Goal: Task Accomplishment & Management: Complete application form

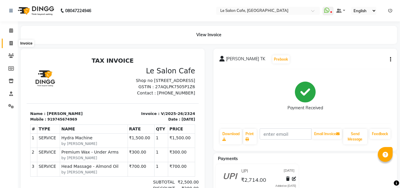
click at [10, 42] on icon at bounding box center [10, 43] width 3 height 4
select select "service"
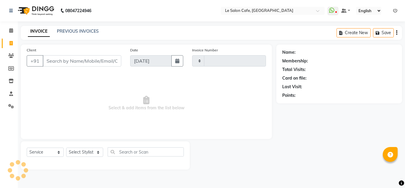
type input "2325"
select select "594"
click at [94, 154] on select "Select Stylist [PERSON_NAME] [PERSON_NAME] Kadam [PERSON_NAME] Front Desk [PERS…" at bounding box center [85, 151] width 38 height 9
select select "67615"
click at [66, 147] on select "Select Stylist [PERSON_NAME] [PERSON_NAME] Kadam [PERSON_NAME] Front Desk [PERS…" at bounding box center [85, 151] width 38 height 9
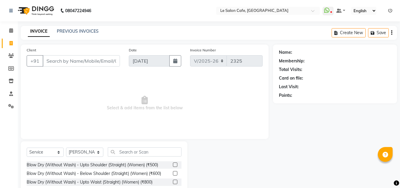
click at [144, 146] on div "Select Service Product Membership Package Voucher Prepaid Gift Card Select Styl…" at bounding box center [104, 184] width 167 height 87
click at [145, 151] on input "text" at bounding box center [145, 151] width 74 height 9
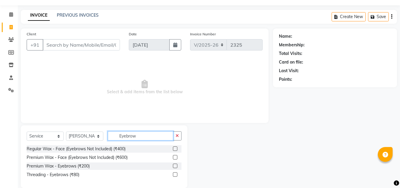
scroll to position [25, 0]
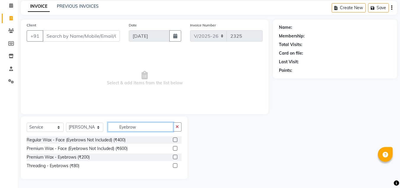
type input "Eyebrow"
click at [175, 165] on label at bounding box center [175, 165] width 4 height 4
click at [175, 165] on input "checkbox" at bounding box center [175, 166] width 4 height 4
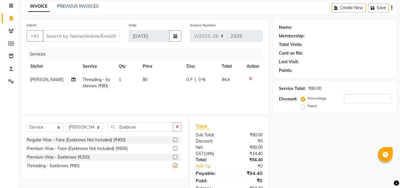
checkbox input "false"
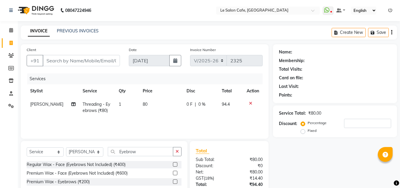
scroll to position [0, 0]
click at [49, 58] on input "Client" at bounding box center [81, 60] width 77 height 11
type input "S"
type input "0"
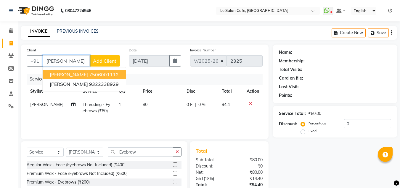
click at [92, 71] on button "Sahana shetty 7506001112" at bounding box center [84, 74] width 83 height 9
type input "7506001112"
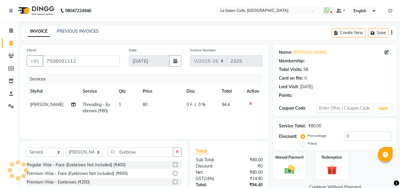
select select "1: Object"
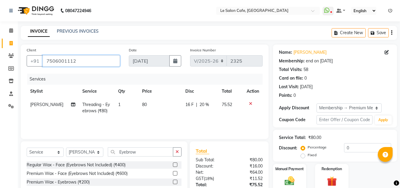
click at [80, 61] on input "7506001112" at bounding box center [81, 60] width 77 height 11
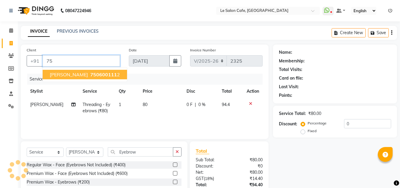
type input "7"
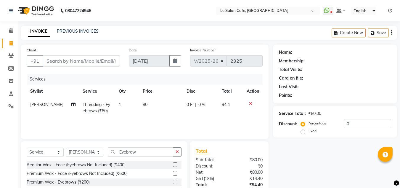
click at [253, 103] on div at bounding box center [253, 103] width 12 height 4
click at [250, 104] on icon at bounding box center [250, 103] width 3 height 4
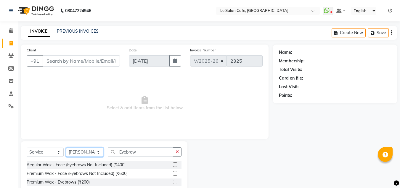
click at [97, 151] on select "Select Stylist [PERSON_NAME] [PERSON_NAME] Kadam [PERSON_NAME] Front Desk [PERS…" at bounding box center [84, 151] width 37 height 9
select select "86050"
click at [66, 147] on select "Select Stylist [PERSON_NAME] [PERSON_NAME] Kadam [PERSON_NAME] Front Desk [PERS…" at bounding box center [84, 151] width 37 height 9
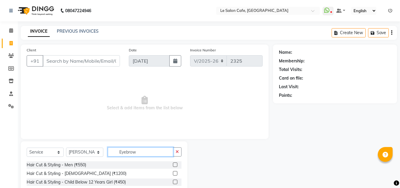
click at [136, 153] on input "Eyebrow" at bounding box center [140, 151] width 65 height 9
type input "E"
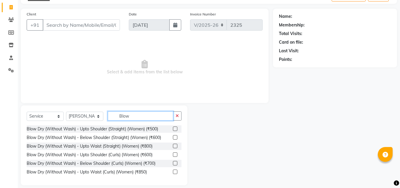
scroll to position [42, 0]
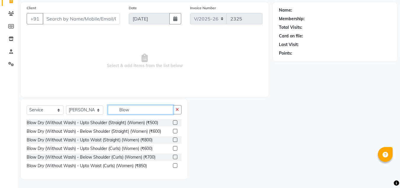
type input "Blow"
click at [176, 131] on label at bounding box center [175, 131] width 4 height 4
click at [176, 131] on input "checkbox" at bounding box center [175, 131] width 4 height 4
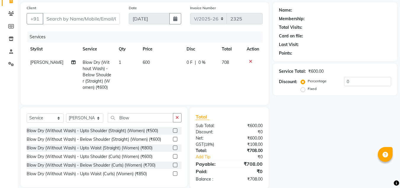
click at [175, 141] on label at bounding box center [175, 139] width 4 height 4
click at [175, 141] on input "checkbox" at bounding box center [175, 139] width 4 height 4
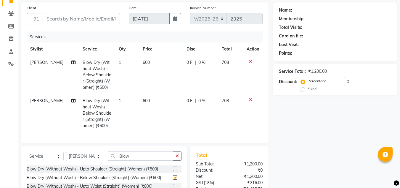
checkbox input "false"
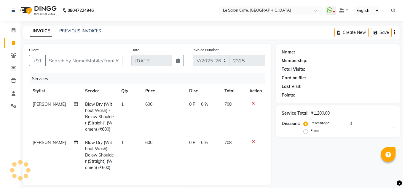
scroll to position [0, 0]
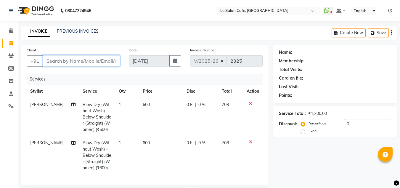
click at [83, 58] on input "Client" at bounding box center [81, 60] width 77 height 11
click at [75, 57] on input "Client" at bounding box center [81, 60] width 77 height 11
paste input "7397439211"
type input "7397439211"
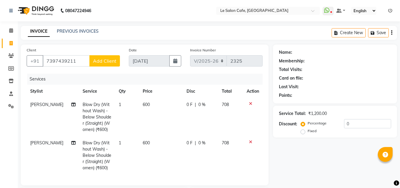
click at [95, 62] on span "Add Client" at bounding box center [104, 61] width 23 height 6
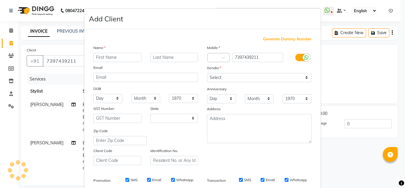
select select "22"
click at [107, 58] on input "text" at bounding box center [117, 57] width 48 height 9
click at [121, 52] on div "Name" at bounding box center [145, 48] width 113 height 8
click at [116, 53] on input "text" at bounding box center [117, 57] width 48 height 9
paste input "[PERSON_NAME]"
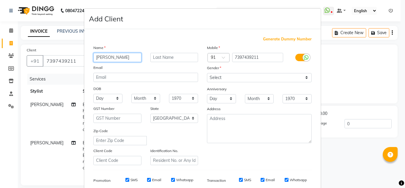
type input "[PERSON_NAME]"
click at [167, 54] on input "text" at bounding box center [174, 57] width 48 height 9
type input "Bhaskar"
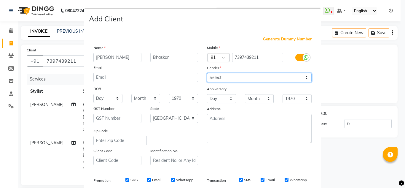
drag, startPoint x: 306, startPoint y: 76, endPoint x: 301, endPoint y: 81, distance: 7.3
click at [306, 76] on select "Select Male Female Other Prefer Not To Say" at bounding box center [259, 77] width 105 height 9
select select "female"
click at [207, 73] on select "Select Male Female Other Prefer Not To Say" at bounding box center [259, 77] width 105 height 9
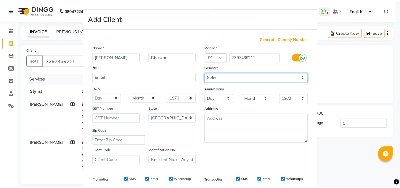
scroll to position [86, 0]
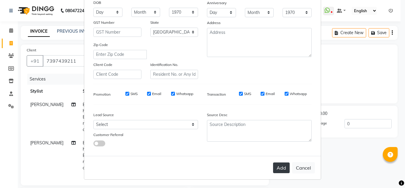
click at [283, 168] on button "Add" at bounding box center [281, 167] width 17 height 11
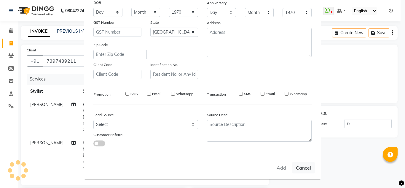
select select
select select "null"
select select
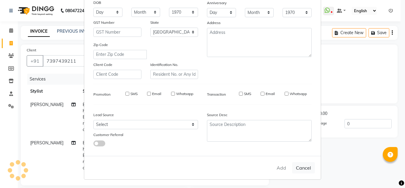
select select
checkbox input "false"
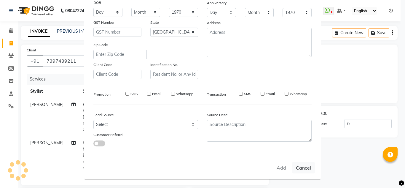
checkbox input "false"
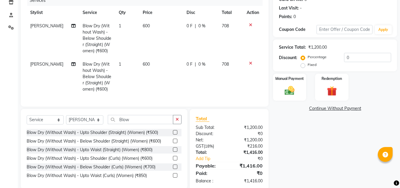
scroll to position [64, 0]
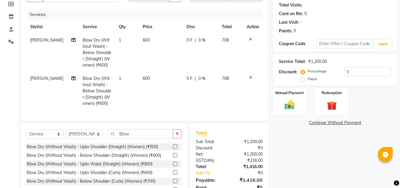
click at [251, 39] on icon at bounding box center [250, 39] width 3 height 4
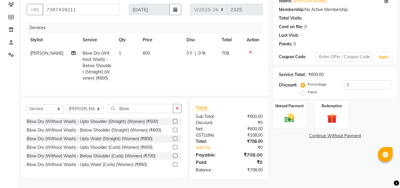
click at [251, 50] on icon at bounding box center [250, 52] width 3 height 4
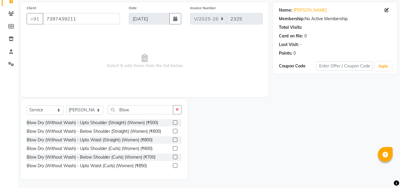
scroll to position [42, 0]
click at [142, 109] on input "Blow" at bounding box center [140, 109] width 65 height 9
type input "B"
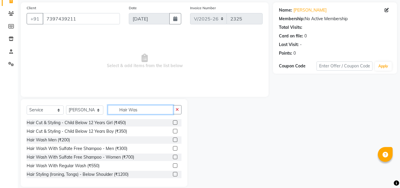
scroll to position [25, 0]
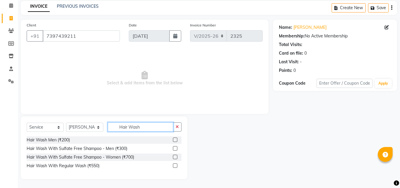
type input "Hair Wash"
click at [178, 165] on div at bounding box center [177, 165] width 9 height 7
click at [176, 165] on label at bounding box center [175, 165] width 4 height 4
click at [176, 165] on input "checkbox" at bounding box center [175, 166] width 4 height 4
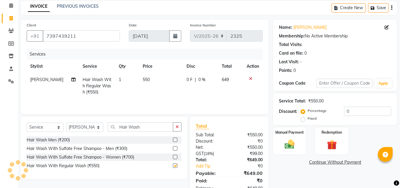
checkbox input "false"
click at [153, 129] on input "Hair Wash" at bounding box center [140, 126] width 65 height 9
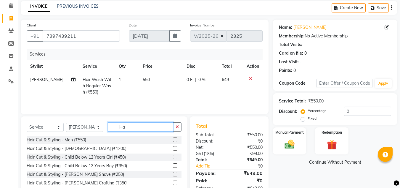
type input "H"
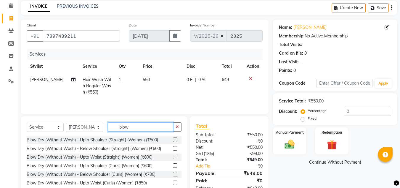
type input "blow"
click at [175, 146] on label at bounding box center [175, 148] width 4 height 4
click at [175, 146] on input "checkbox" at bounding box center [175, 148] width 4 height 4
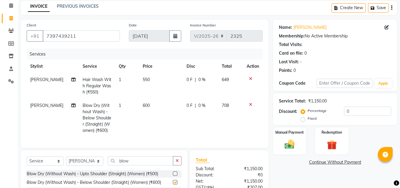
checkbox input "false"
click at [100, 162] on select "Select Stylist [PERSON_NAME] [PERSON_NAME] Kadam [PERSON_NAME] Front Desk [PERS…" at bounding box center [84, 160] width 37 height 9
select select "86051"
click at [66, 161] on select "Select Stylist [PERSON_NAME] [PERSON_NAME] Kadam [PERSON_NAME] Front Desk [PERS…" at bounding box center [84, 160] width 37 height 9
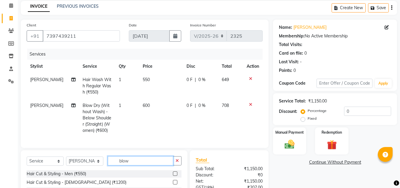
click at [137, 164] on input "blow" at bounding box center [140, 160] width 65 height 9
type input "b"
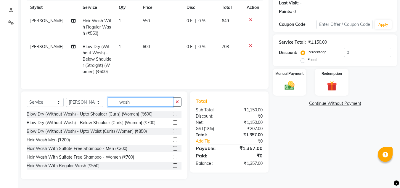
scroll to position [88, 0]
type input "wash"
click at [173, 164] on label at bounding box center [175, 165] width 4 height 4
click at [173, 164] on input "checkbox" at bounding box center [175, 166] width 4 height 4
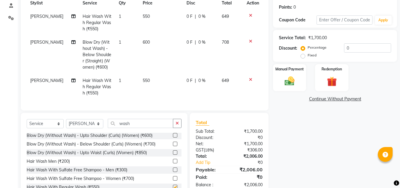
checkbox input "false"
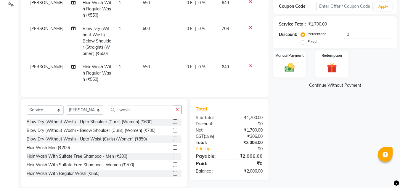
scroll to position [114, 0]
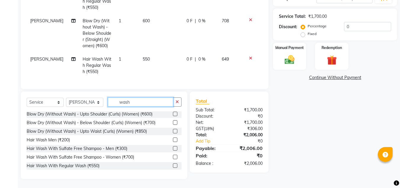
click at [154, 98] on input "wash" at bounding box center [140, 101] width 65 height 9
type input "w"
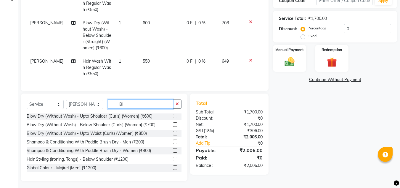
scroll to position [0, 0]
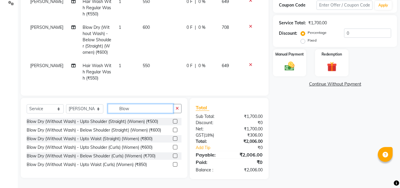
type input "Blow"
click at [175, 155] on label at bounding box center [175, 155] width 4 height 4
click at [175, 155] on input "checkbox" at bounding box center [175, 156] width 4 height 4
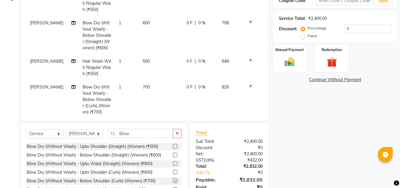
checkbox input "false"
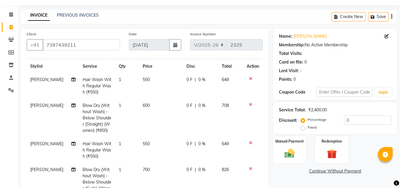
scroll to position [14, 0]
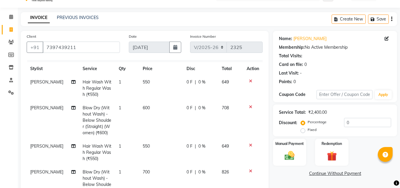
click at [247, 101] on td at bounding box center [253, 120] width 20 height 38
click at [143, 105] on span "600" at bounding box center [146, 107] width 7 height 5
select select "86050"
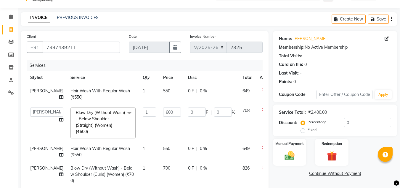
scroll to position [0, 0]
drag, startPoint x: 153, startPoint y: 111, endPoint x: 144, endPoint y: 113, distance: 10.1
click at [160, 113] on td "600" at bounding box center [172, 123] width 25 height 38
type input "700"
click at [300, 182] on div "Name: Poornima Bhaskar Membership: No Active Membership Total Visits: Card on f…" at bounding box center [337, 156] width 129 height 250
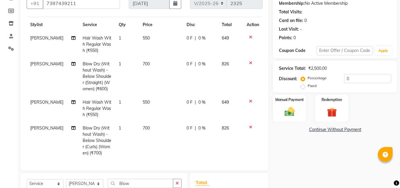
scroll to position [132, 0]
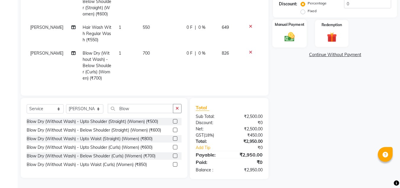
click at [287, 42] on img at bounding box center [289, 37] width 17 height 12
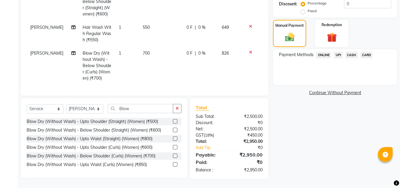
click at [336, 57] on span "UPI" at bounding box center [338, 55] width 9 height 7
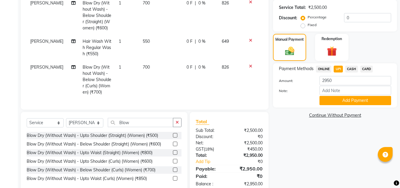
scroll to position [119, 0]
click at [174, 168] on label at bounding box center [175, 169] width 4 height 4
click at [174, 168] on input "checkbox" at bounding box center [175, 169] width 4 height 4
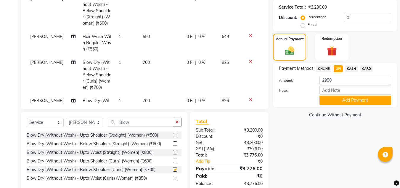
checkbox input "false"
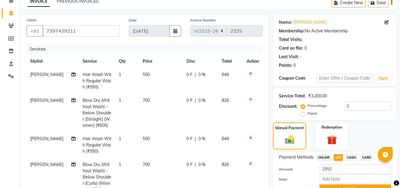
scroll to position [30, 0]
click at [249, 100] on icon at bounding box center [250, 99] width 3 height 4
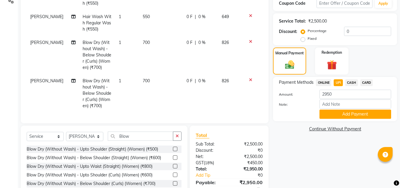
scroll to position [119, 0]
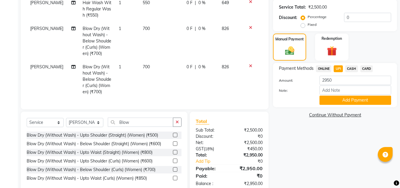
click at [42, 60] on td "[PERSON_NAME]" at bounding box center [53, 79] width 52 height 38
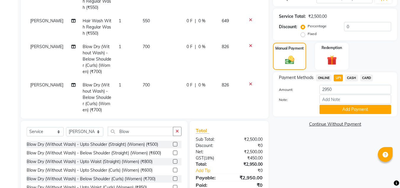
select select "86051"
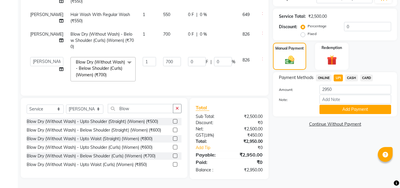
scroll to position [114, 0]
click at [40, 59] on select "Amandeep Kaur Kalsi Aniket Kadam Faim Alvi Front Desk Muskan Khan Pooja Kolge R…" at bounding box center [46, 61] width 33 height 9
select select "86050"
click at [160, 62] on td "700" at bounding box center [172, 68] width 25 height 31
click at [163, 57] on input "700" at bounding box center [172, 61] width 18 height 9
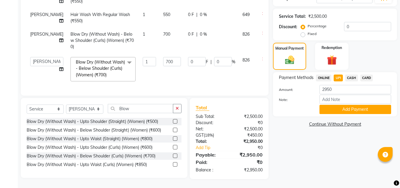
click at [289, 133] on div "Name: Poornima Bhaskar Membership: No Active Membership Total Visits: Card on f…" at bounding box center [337, 57] width 129 height 244
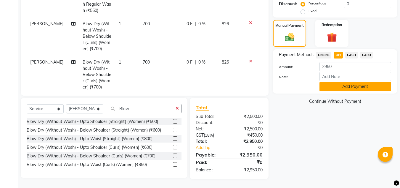
click at [342, 85] on button "Add Payment" at bounding box center [356, 86] width 72 height 9
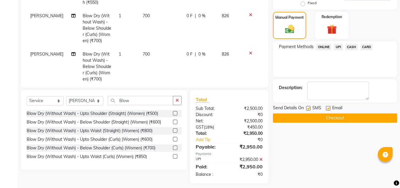
scroll to position [145, 0]
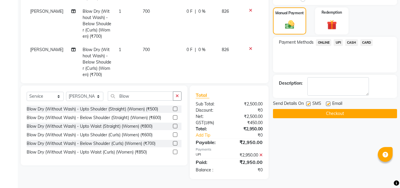
click at [330, 102] on label at bounding box center [328, 103] width 4 height 4
click at [330, 102] on input "checkbox" at bounding box center [328, 104] width 4 height 4
checkbox input "false"
click at [318, 109] on button "Checkout" at bounding box center [335, 113] width 124 height 9
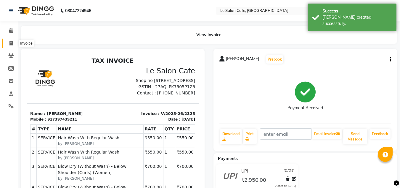
click at [12, 43] on icon at bounding box center [10, 43] width 3 height 4
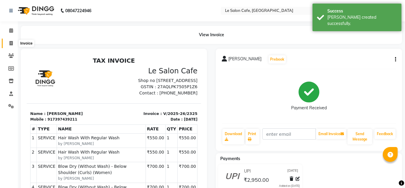
select select "594"
select select "service"
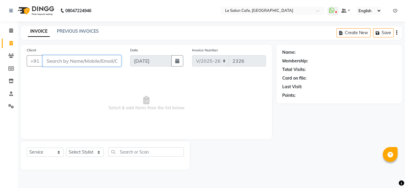
paste input "Harpreet Kaur"
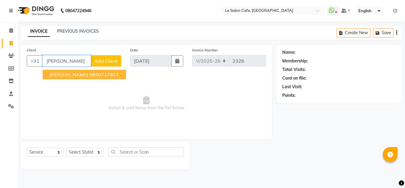
click at [73, 75] on span "Harpreet Kaur" at bounding box center [69, 74] width 38 height 6
type input "9930717823"
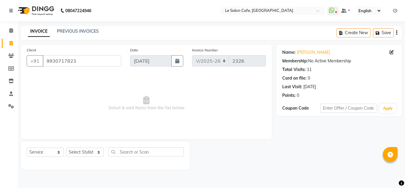
click at [80, 145] on div "Select Service Product Membership Package Voucher Prepaid Gift Card Select Styl…" at bounding box center [105, 155] width 169 height 28
click at [80, 148] on select "Select Stylist [PERSON_NAME] [PERSON_NAME] Kadam [PERSON_NAME] Front Desk [PERS…" at bounding box center [85, 151] width 38 height 9
select select "68181"
click at [66, 147] on select "Select Stylist [PERSON_NAME] [PERSON_NAME] Kadam [PERSON_NAME] Front Desk [PERS…" at bounding box center [85, 151] width 38 height 9
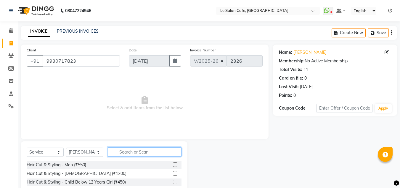
click at [130, 151] on input "text" at bounding box center [145, 151] width 74 height 9
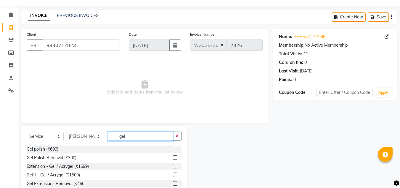
scroll to position [30, 0]
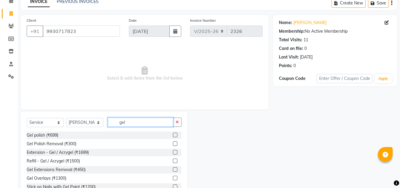
type input "gel"
click at [173, 134] on label at bounding box center [175, 134] width 4 height 4
click at [173, 134] on input "checkbox" at bounding box center [175, 135] width 4 height 4
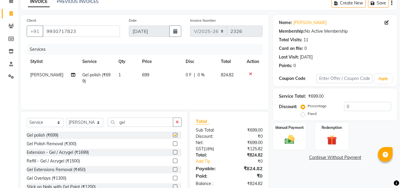
checkbox input "false"
drag, startPoint x: 103, startPoint y: 125, endPoint x: 100, endPoint y: 126, distance: 4.0
click at [100, 126] on div "Select Service Product Membership Package Voucher Prepaid Gift Card Select Styl…" at bounding box center [104, 124] width 155 height 14
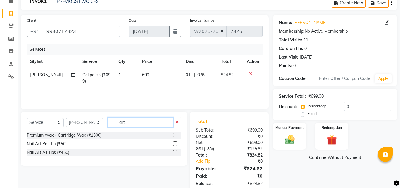
type input "art"
click at [175, 143] on label at bounding box center [175, 143] width 4 height 4
click at [175, 143] on input "checkbox" at bounding box center [175, 144] width 4 height 4
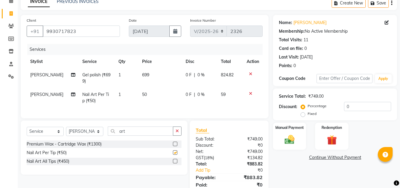
checkbox input "false"
click at [250, 94] on icon at bounding box center [250, 93] width 3 height 4
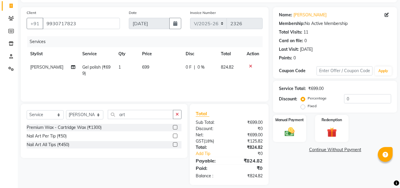
scroll to position [43, 0]
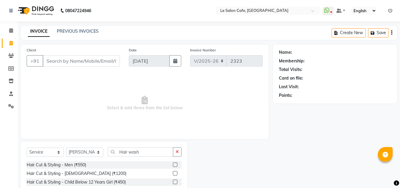
select select "594"
select select "service"
select select "86051"
click at [74, 34] on div "PREVIOUS INVOICES" at bounding box center [78, 31] width 42 height 6
click at [87, 30] on link "PREVIOUS INVOICES" at bounding box center [78, 30] width 42 height 5
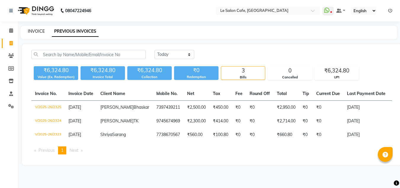
click at [36, 30] on link "INVOICE" at bounding box center [36, 30] width 17 height 5
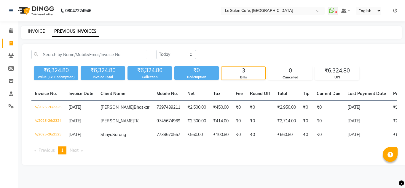
select select "594"
select select "service"
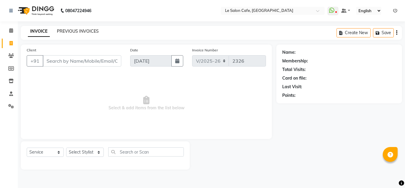
click at [82, 31] on link "PREVIOUS INVOICES" at bounding box center [78, 30] width 42 height 5
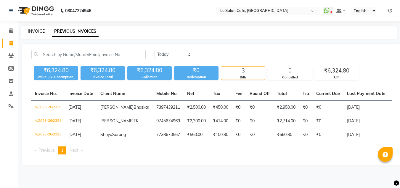
click at [36, 31] on link "INVOICE" at bounding box center [36, 30] width 17 height 5
select select "service"
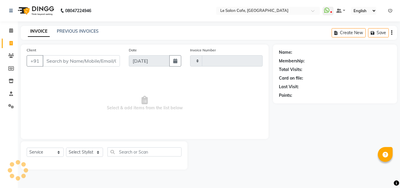
type input "2326"
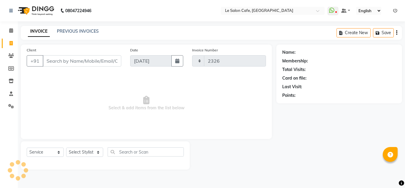
select select "594"
click at [87, 152] on select "Select Stylist [PERSON_NAME] [PERSON_NAME] Kadam [PERSON_NAME] Front Desk [PERS…" at bounding box center [85, 151] width 38 height 9
select select "87105"
click at [66, 147] on select "Select Stylist [PERSON_NAME] [PERSON_NAME] Kadam [PERSON_NAME] Front Desk [PERS…" at bounding box center [85, 151] width 38 height 9
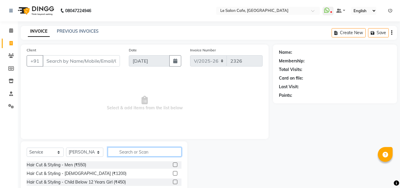
click at [133, 151] on input "text" at bounding box center [145, 151] width 74 height 9
type input "thre"
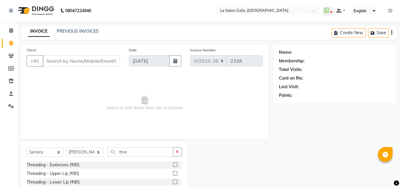
click at [173, 164] on label at bounding box center [175, 164] width 4 height 4
click at [173, 164] on input "checkbox" at bounding box center [175, 165] width 4 height 4
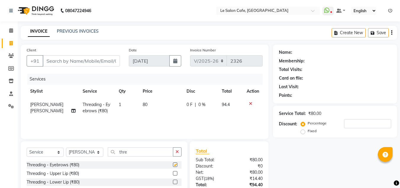
checkbox input "false"
click at [86, 62] on input "Client" at bounding box center [81, 60] width 77 height 11
type input "8"
type input "0"
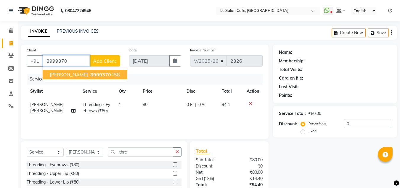
click at [115, 76] on ngb-highlight "8999370 458" at bounding box center [104, 74] width 31 height 6
type input "8999370458"
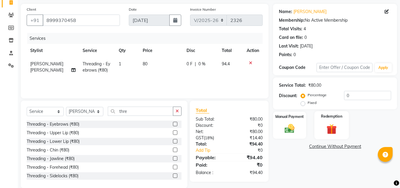
scroll to position [50, 0]
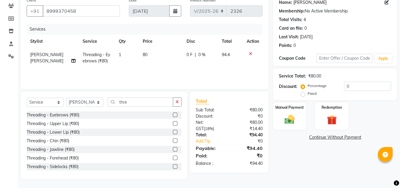
click at [315, 4] on link "[PERSON_NAME]" at bounding box center [310, 2] width 33 height 6
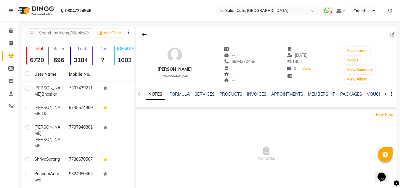
drag, startPoint x: 157, startPoint y: 68, endPoint x: 201, endPoint y: 68, distance: 43.8
click at [201, 68] on div "Chetna Meghnani female -- -- 8999370458 -- -- -- -- 30-07-2025 ₹ 5180.2 0 | Add…" at bounding box center [267, 62] width 262 height 44
copy div "Chetna Meghnani"
click at [11, 41] on icon at bounding box center [10, 43] width 3 height 4
select select "service"
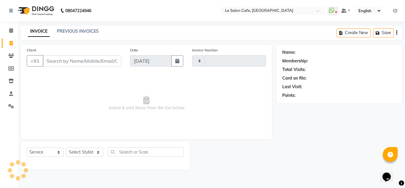
type input "2326"
select select "594"
click at [11, 44] on icon at bounding box center [10, 43] width 3 height 4
select select "594"
select select "service"
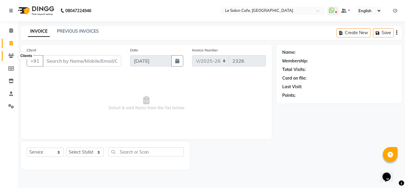
click at [11, 55] on icon at bounding box center [11, 55] width 6 height 4
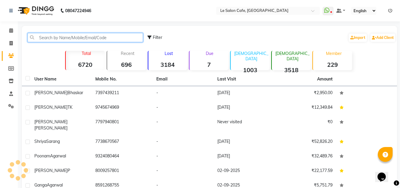
click at [81, 37] on input "text" at bounding box center [86, 37] width 116 height 9
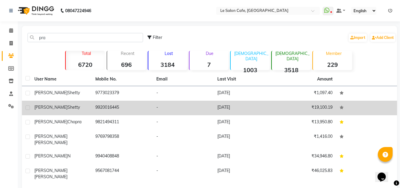
click at [132, 111] on td "9920016445" at bounding box center [122, 107] width 61 height 15
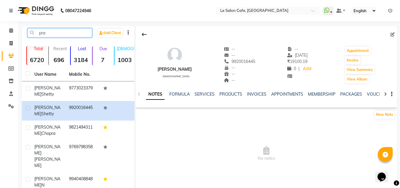
drag, startPoint x: 58, startPoint y: 33, endPoint x: 20, endPoint y: 41, distance: 39.0
click at [20, 41] on main "pra Add Client Total 6720 Recent 696 Lost 3184 Due 7 Male 1003 Female 3518 Memb…" at bounding box center [209, 160] width 382 height 268
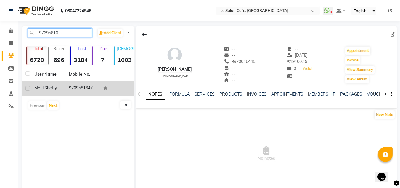
type input "97695816"
click at [90, 88] on td "9769581647" at bounding box center [82, 88] width 35 height 15
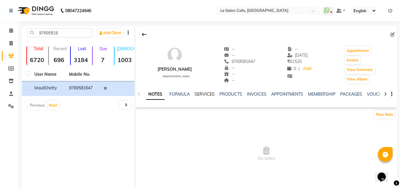
click at [202, 95] on link "SERVICES" at bounding box center [205, 93] width 20 height 5
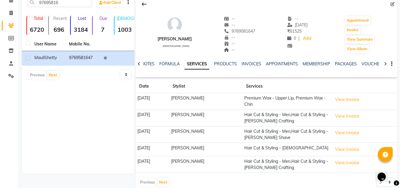
scroll to position [41, 0]
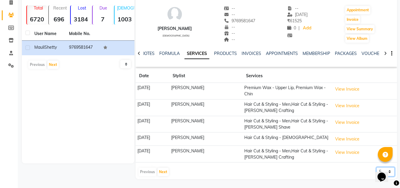
click at [395, 170] on select "5 10 50 100 500" at bounding box center [386, 171] width 18 height 9
select select "50"
click at [377, 167] on select "5 10 50 100 500" at bounding box center [386, 171] width 18 height 9
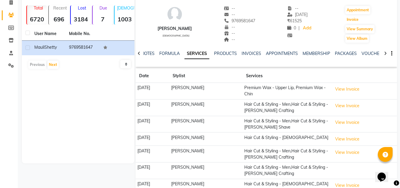
click at [352, 19] on button "Invoice" at bounding box center [352, 19] width 15 height 8
select select "594"
select select "service"
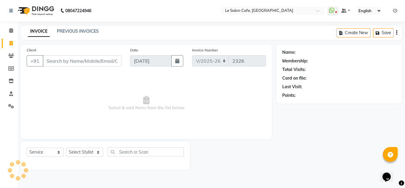
type input "9769581647"
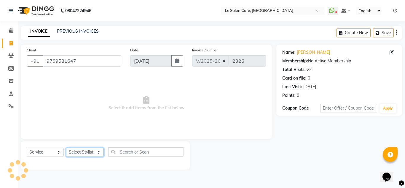
click at [81, 151] on select "Select Stylist [PERSON_NAME] [PERSON_NAME] Kadam [PERSON_NAME] Front Desk [PERS…" at bounding box center [85, 151] width 38 height 9
select select "8340"
click at [66, 147] on select "Select Stylist [PERSON_NAME] [PERSON_NAME] Kadam [PERSON_NAME] Front Desk [PERS…" at bounding box center [85, 151] width 38 height 9
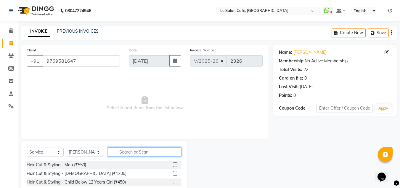
click at [125, 153] on input "text" at bounding box center [145, 151] width 74 height 9
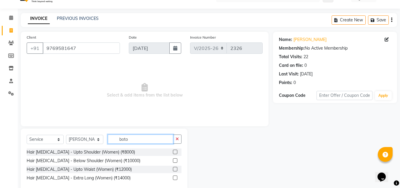
scroll to position [25, 0]
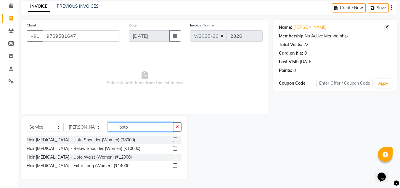
type input "boto"
click at [176, 147] on label at bounding box center [175, 148] width 4 height 4
click at [176, 147] on input "checkbox" at bounding box center [175, 148] width 4 height 4
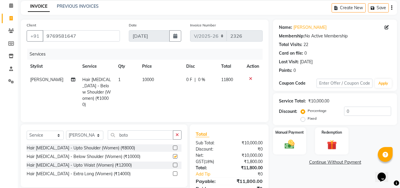
checkbox input "false"
drag, startPoint x: 140, startPoint y: 78, endPoint x: 167, endPoint y: 77, distance: 27.6
click at [167, 77] on td "10000" at bounding box center [161, 92] width 44 height 38
select select "8340"
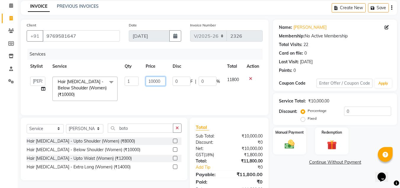
click at [159, 80] on input "10000" at bounding box center [156, 80] width 20 height 9
click at [225, 137] on div "Total Sub Total: ₹10,000.00 Discount: ₹0 Net: ₹10,000.00 Gst ( 18% ) ₹1,800.00 …" at bounding box center [229, 157] width 67 height 69
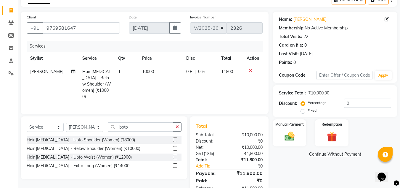
scroll to position [20, 0]
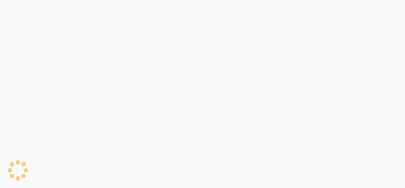
select select "594"
select select "service"
